Goal: Navigation & Orientation: Find specific page/section

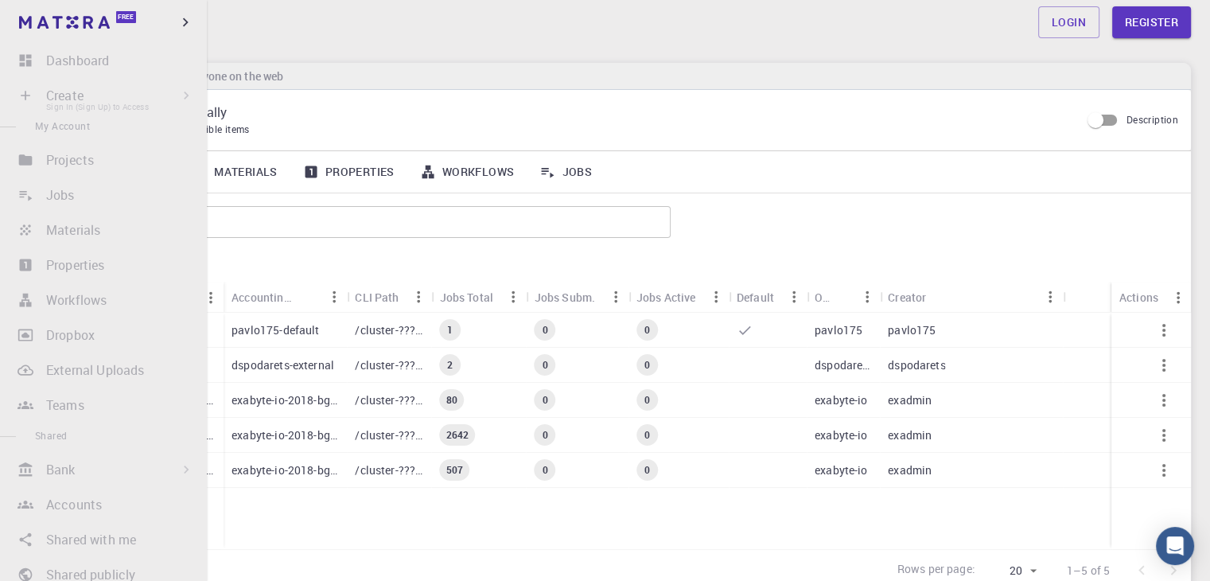
click at [45, 92] on li "Create Sign In (Sign Up) to Access New Job New Material Create Material Upload …" at bounding box center [103, 96] width 207 height 32
click at [29, 93] on li "Create Sign In (Sign Up) to Access New Job New Material Create Material Upload …" at bounding box center [103, 96] width 207 height 32
click at [80, 95] on li "Create Sign In (Sign Up) to Access New Job New Material Create Material Upload …" at bounding box center [103, 96] width 207 height 32
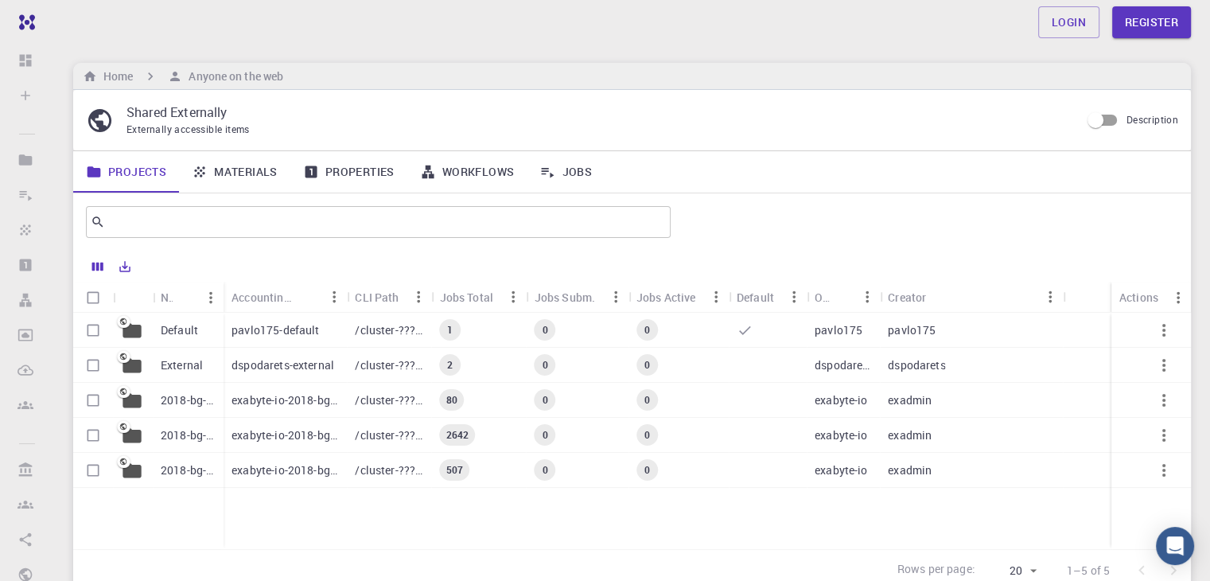
click at [385, 365] on p "/cluster-???-home/dspodarets/dspodarets-external" at bounding box center [389, 365] width 68 height 16
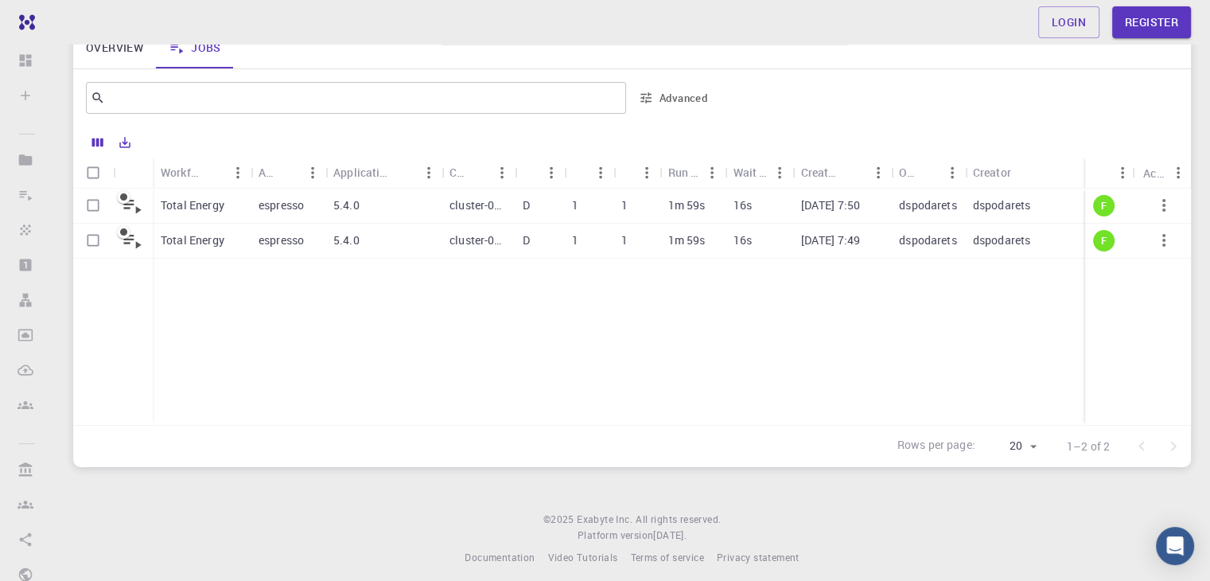
scroll to position [150, 0]
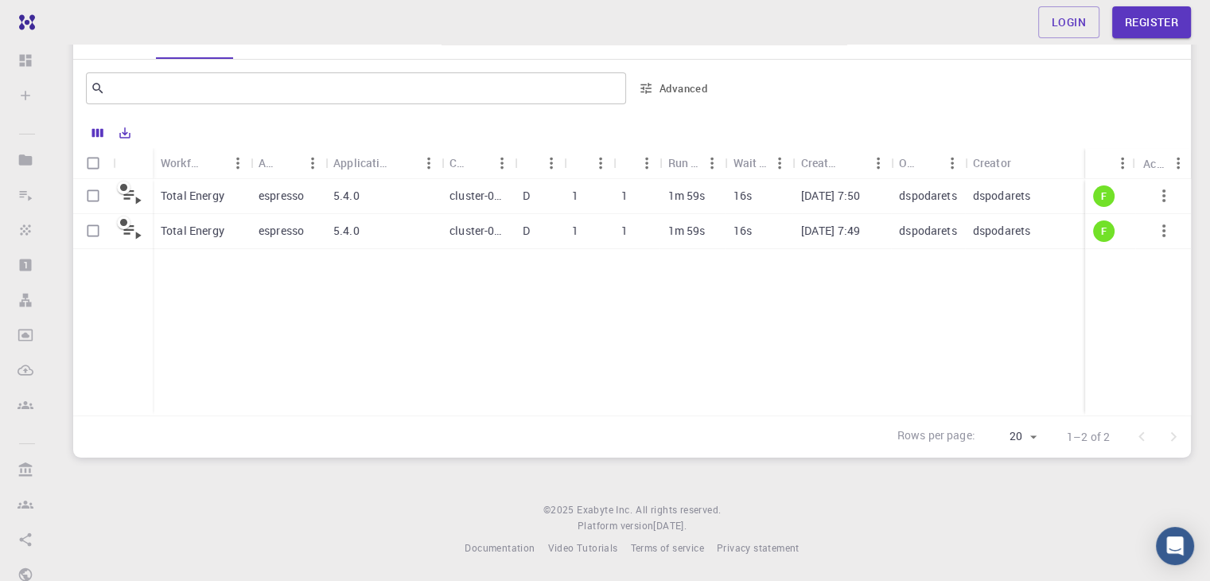
click at [275, 193] on p "espresso" at bounding box center [281, 196] width 45 height 16
